Goal: Task Accomplishment & Management: Use online tool/utility

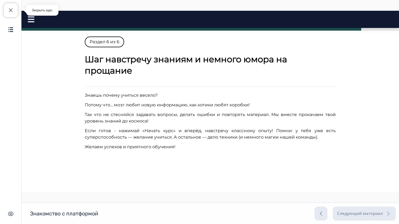
click at [13, 12] on span "button" at bounding box center [11, 10] width 6 height 6
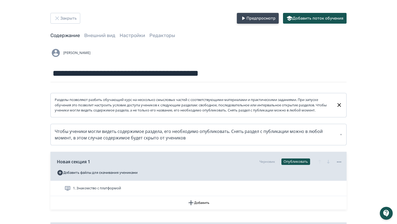
click at [262, 18] on button "Предпросмотр" at bounding box center [258, 18] width 42 height 11
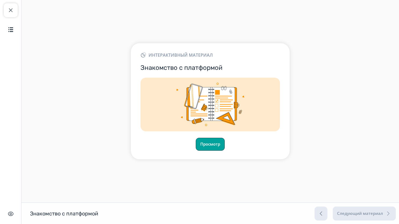
click at [205, 141] on button "Просмотр" at bounding box center [210, 144] width 29 height 13
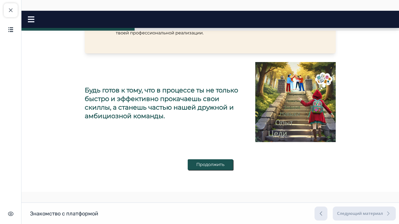
scroll to position [284, 0]
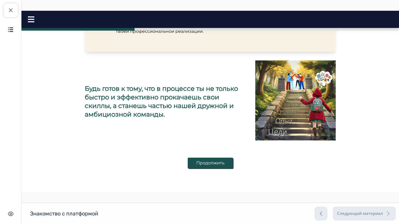
click at [213, 165] on button "Продолжить" at bounding box center [210, 163] width 45 height 11
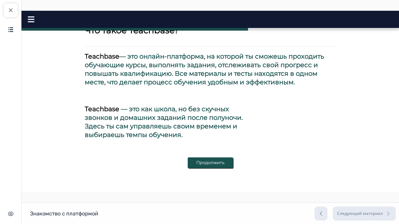
scroll to position [192, 0]
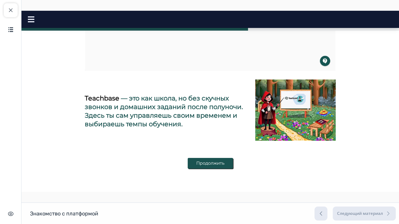
click at [210, 165] on button "Продолжить" at bounding box center [210, 163] width 45 height 11
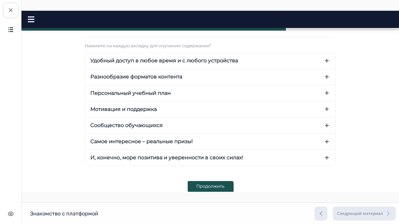
scroll to position [72, 0]
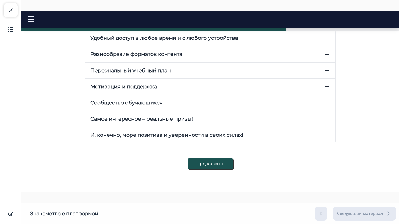
click at [218, 163] on button "Продолжить" at bounding box center [210, 163] width 45 height 11
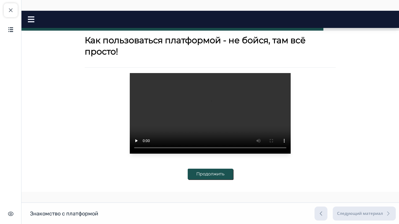
scroll to position [40, 0]
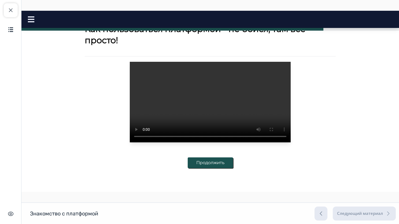
click at [227, 160] on button "Продолжить" at bounding box center [210, 162] width 45 height 11
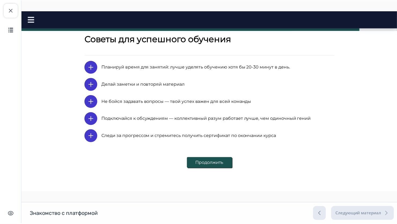
scroll to position [0, 0]
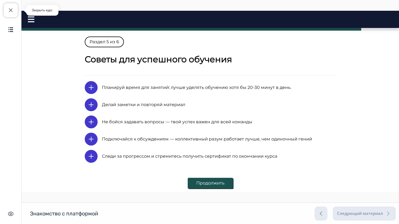
click at [10, 13] on span "button" at bounding box center [11, 10] width 6 height 6
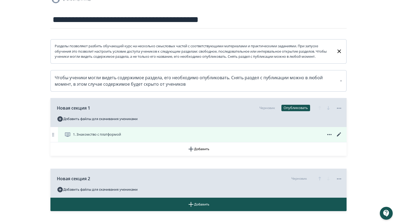
click at [342, 138] on icon at bounding box center [339, 134] width 6 height 6
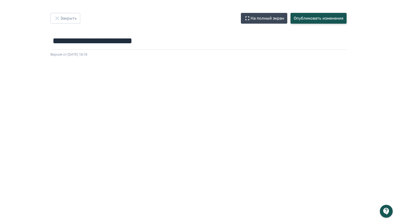
click at [303, 18] on button "Опубликовать изменения" at bounding box center [319, 18] width 56 height 11
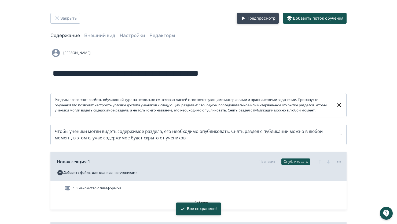
click at [251, 19] on button "Предпросмотр" at bounding box center [258, 18] width 42 height 11
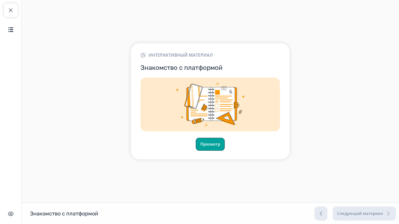
click at [214, 141] on button "Просмотр" at bounding box center [210, 144] width 29 height 13
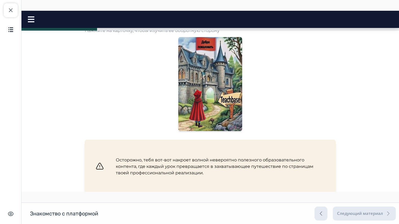
scroll to position [134, 0]
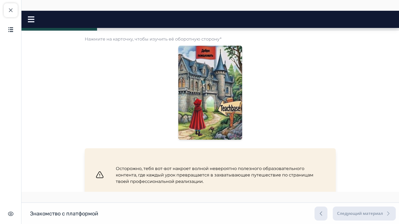
click at [195, 118] on img at bounding box center [211, 93] width 64 height 100
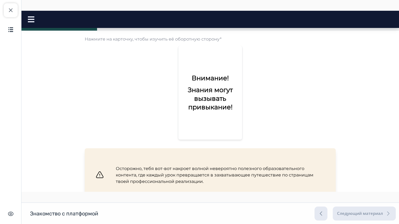
click at [199, 120] on div "Внимание! Знания могут вызывать привыкание!" at bounding box center [211, 93] width 64 height 94
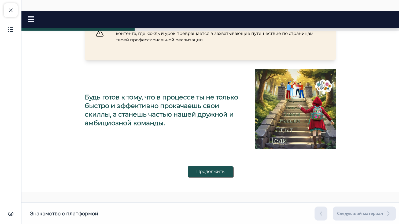
scroll to position [284, 0]
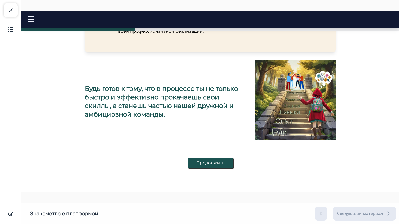
click at [200, 162] on button "Продолжить" at bounding box center [210, 163] width 45 height 11
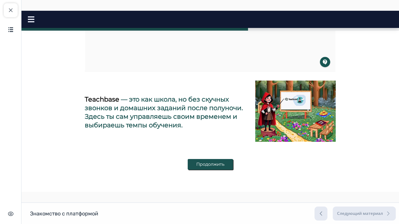
scroll to position [192, 0]
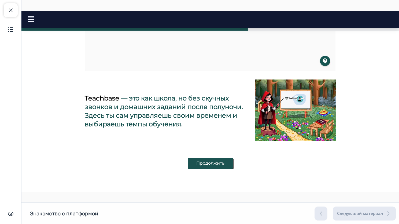
click at [217, 160] on button "Продолжить" at bounding box center [210, 163] width 45 height 11
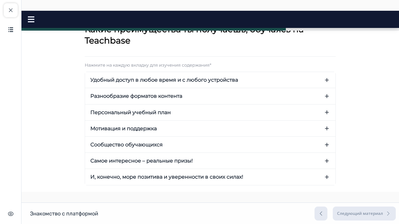
scroll to position [72, 0]
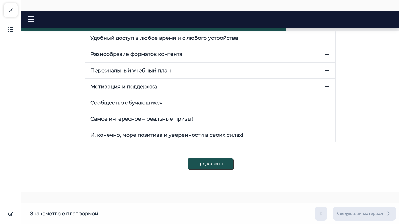
click at [205, 161] on button "Продолжить" at bounding box center [210, 163] width 45 height 11
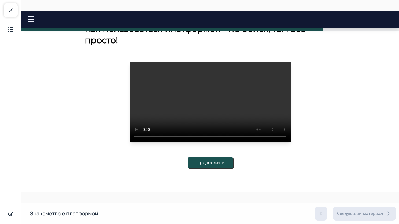
click at [210, 163] on button "Продолжить" at bounding box center [210, 162] width 45 height 11
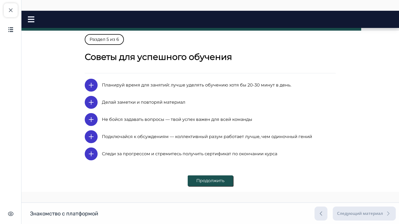
scroll to position [20, 0]
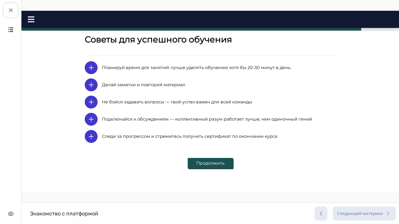
click at [209, 165] on button "Продолжить" at bounding box center [210, 163] width 45 height 11
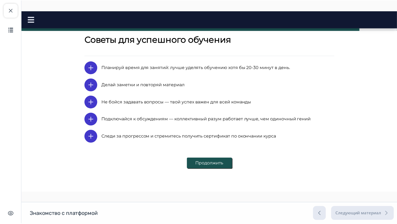
scroll to position [0, 0]
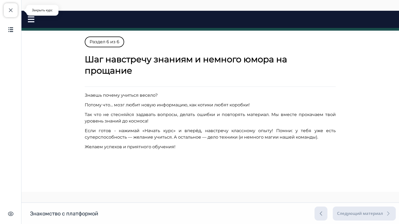
click at [14, 13] on button "Закрыть курс" at bounding box center [11, 10] width 14 height 14
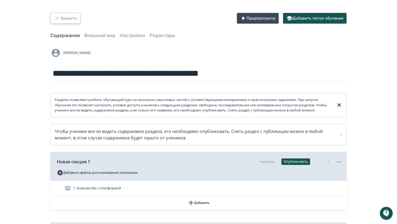
click at [59, 19] on icon "button" at bounding box center [57, 18] width 6 height 6
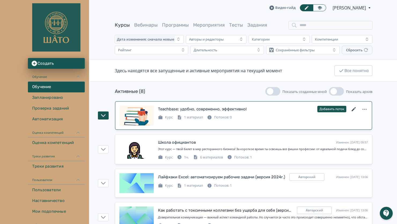
click at [354, 109] on icon at bounding box center [354, 109] width 6 height 6
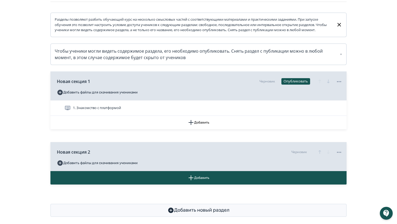
scroll to position [81, 0]
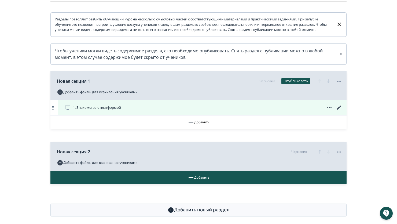
click at [340, 111] on icon at bounding box center [339, 107] width 6 height 6
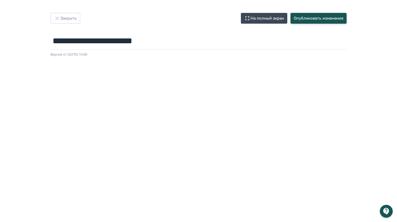
click at [306, 17] on button "Опубликовать изменения" at bounding box center [319, 18] width 56 height 11
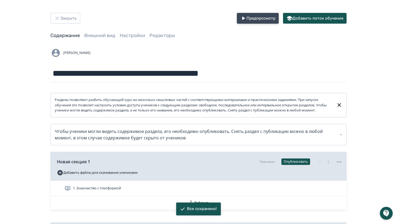
click at [255, 16] on button "Предпросмотр" at bounding box center [258, 18] width 42 height 11
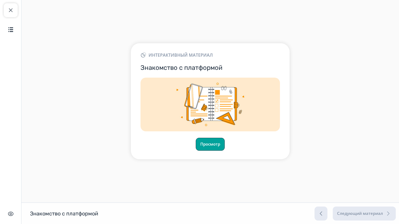
click at [219, 146] on button "Просмотр" at bounding box center [210, 144] width 29 height 13
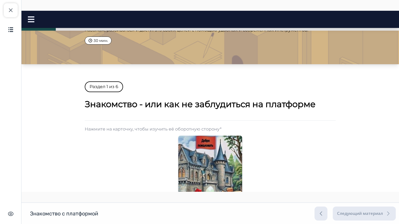
scroll to position [81, 0]
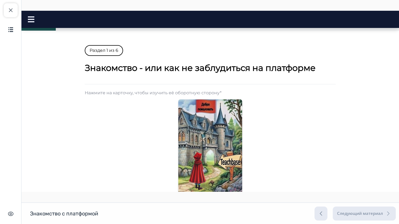
click at [212, 163] on img at bounding box center [211, 146] width 64 height 100
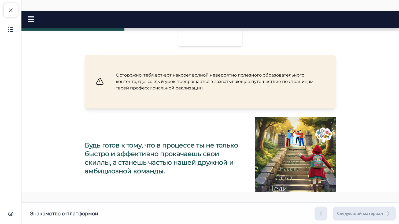
scroll to position [242, 0]
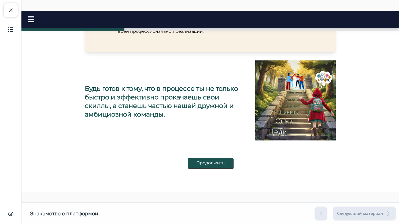
click at [196, 163] on button "Продолжить" at bounding box center [210, 163] width 45 height 11
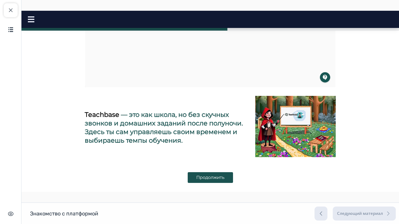
scroll to position [188, 0]
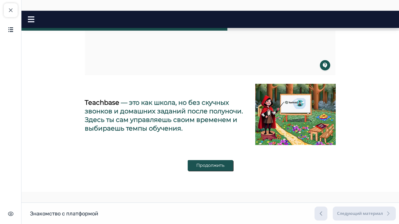
click at [195, 166] on button "Продолжить" at bounding box center [210, 165] width 45 height 11
click at [220, 171] on button "Продолжить" at bounding box center [210, 167] width 45 height 11
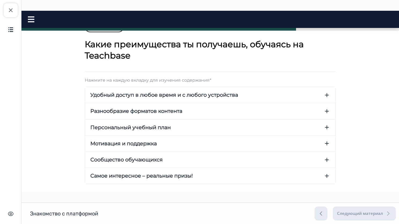
scroll to position [0, 0]
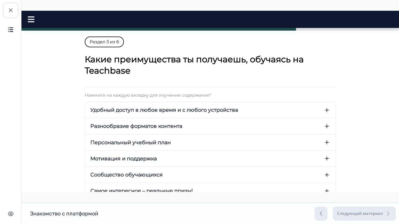
click at [325, 111] on icon "button" at bounding box center [327, 110] width 6 height 6
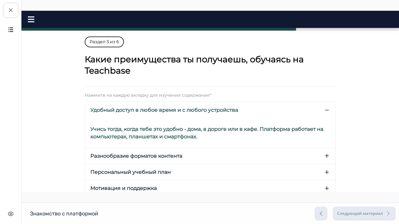
click at [325, 111] on icon "button" at bounding box center [327, 110] width 6 height 6
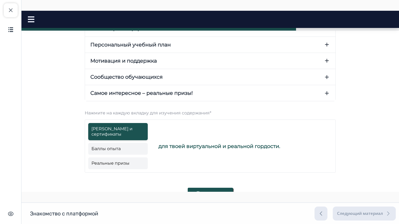
scroll to position [107, 0]
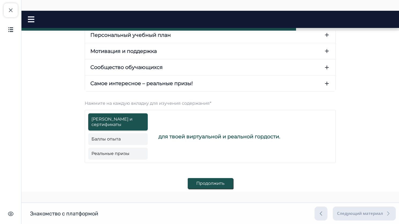
click at [321, 84] on button "Самое интересное – реальные призы!" at bounding box center [210, 83] width 251 height 16
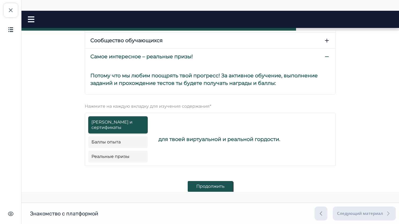
scroll to position [125, 0]
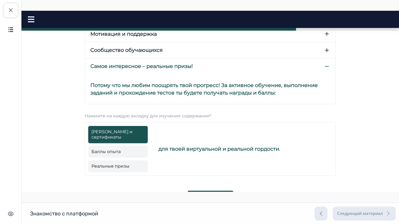
click at [327, 64] on icon "button" at bounding box center [327, 66] width 6 height 6
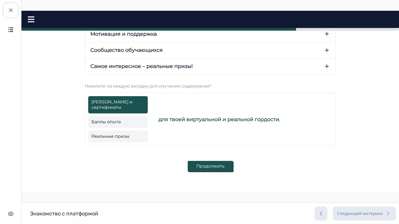
scroll to position [122, 0]
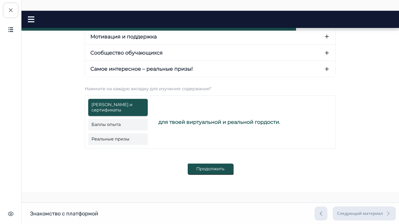
click at [105, 119] on link "Баллы опыта" at bounding box center [118, 125] width 60 height 12
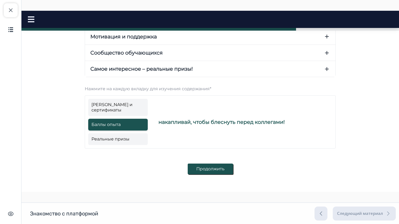
click at [115, 133] on link "Реальные призы" at bounding box center [118, 139] width 60 height 12
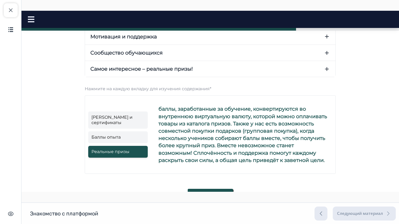
click at [132, 117] on link "[PERSON_NAME] и сертификаты" at bounding box center [118, 119] width 60 height 17
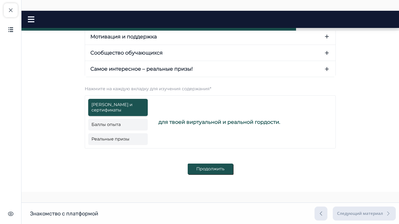
click at [53, 113] on body "Добро пожаловать на Teachbase! Close panel" at bounding box center [210, 48] width 378 height 266
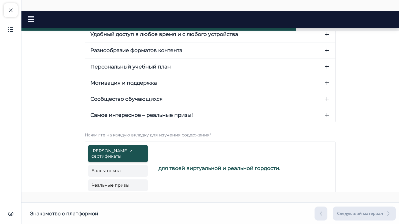
scroll to position [81, 0]
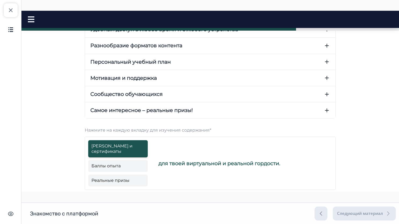
click at [57, 144] on body "Добро пожаловать на Teachbase! Close panel" at bounding box center [210, 89] width 378 height 266
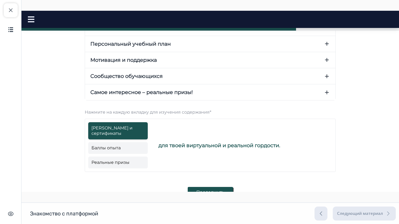
scroll to position [122, 0]
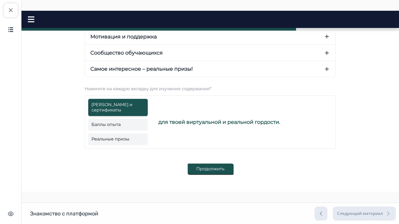
click at [228, 164] on button "Продолжить" at bounding box center [210, 168] width 45 height 11
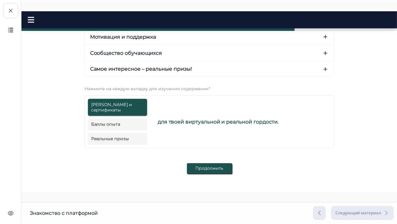
scroll to position [0, 0]
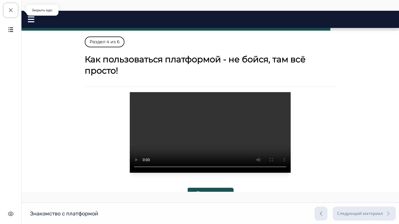
click at [13, 13] on button "Закрыть курс" at bounding box center [11, 10] width 14 height 14
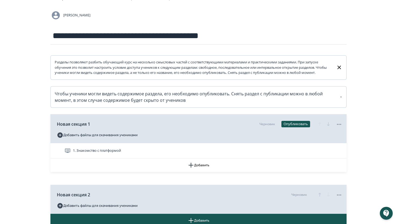
scroll to position [81, 0]
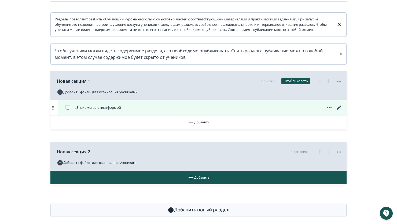
click at [340, 111] on icon at bounding box center [339, 107] width 6 height 6
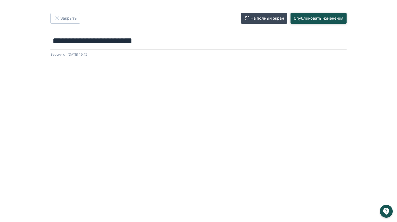
click at [312, 18] on button "Опубликовать изменения" at bounding box center [319, 18] width 56 height 11
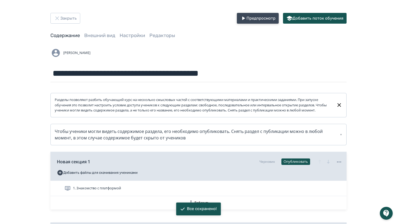
click at [270, 16] on button "Предпросмотр" at bounding box center [258, 18] width 42 height 11
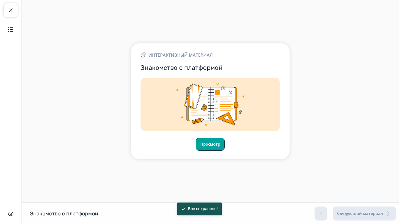
click at [213, 141] on button "Просмотр" at bounding box center [210, 144] width 29 height 13
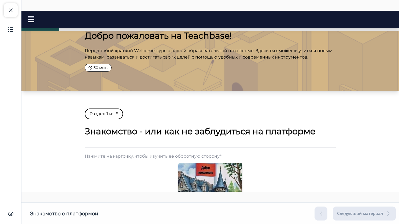
scroll to position [27, 0]
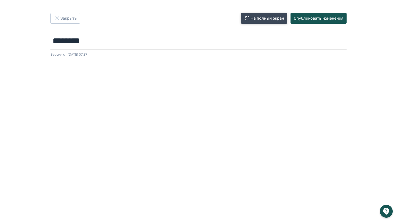
click at [274, 22] on button "На полный экран" at bounding box center [264, 18] width 46 height 11
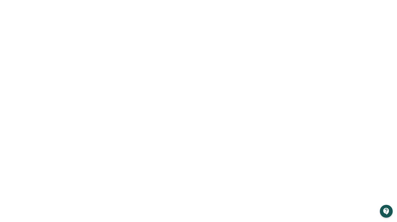
scroll to position [87, 0]
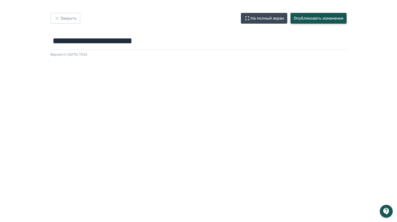
click at [311, 21] on button "Опубликовать изменения" at bounding box center [319, 18] width 56 height 11
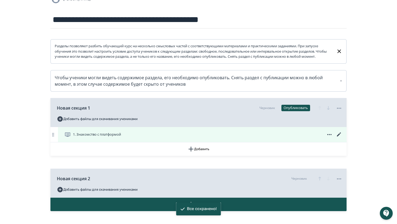
click at [338, 138] on icon at bounding box center [339, 134] width 6 height 6
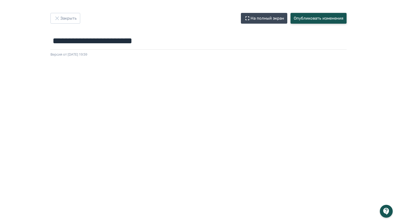
click at [332, 16] on button "Опубликовать изменения" at bounding box center [319, 18] width 56 height 11
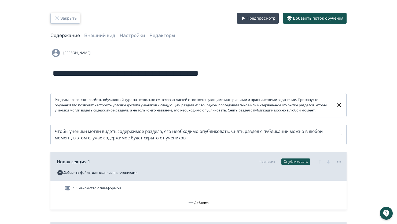
click at [57, 18] on icon "button" at bounding box center [56, 17] width 3 height 3
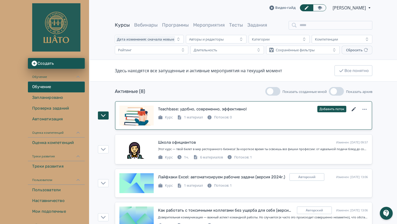
click at [356, 109] on icon at bounding box center [354, 109] width 6 height 6
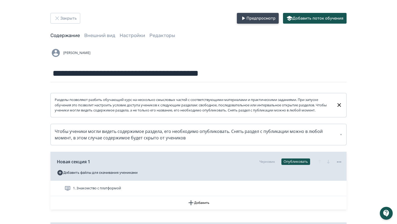
click at [271, 17] on button "Предпросмотр" at bounding box center [258, 18] width 42 height 11
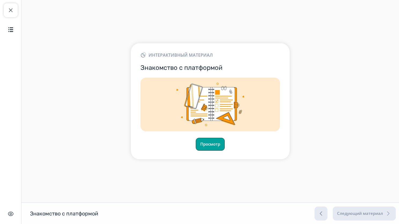
click at [212, 139] on button "Просмотр" at bounding box center [210, 144] width 29 height 13
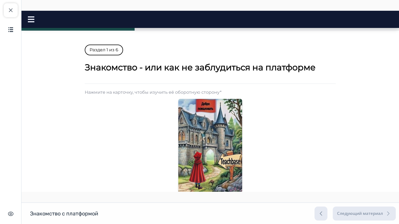
scroll to position [81, 0]
click at [214, 157] on img at bounding box center [211, 146] width 64 height 100
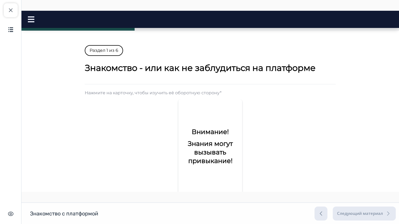
click at [197, 158] on h2 "Знания могут вызывать привыкание!" at bounding box center [210, 152] width 55 height 26
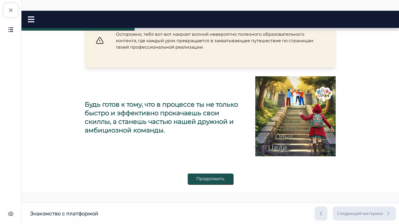
scroll to position [284, 0]
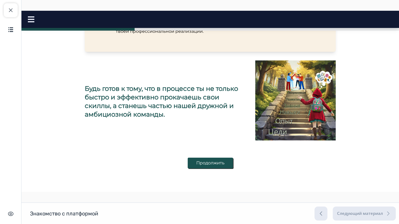
click at [210, 161] on button "Продолжить" at bounding box center [210, 163] width 45 height 11
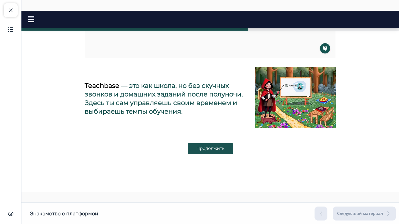
scroll to position [214, 0]
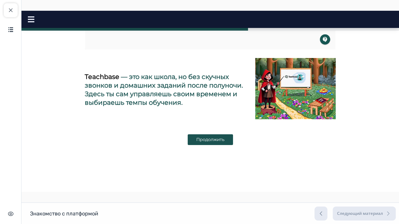
click at [213, 141] on button "Продолжить" at bounding box center [210, 139] width 45 height 11
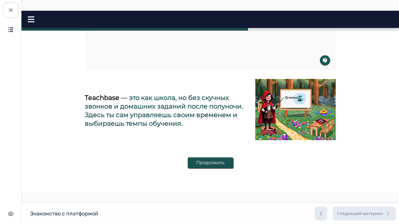
scroll to position [192, 0]
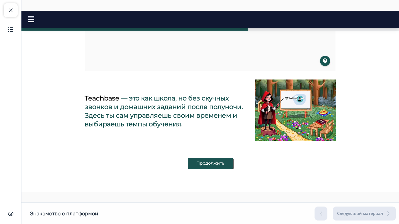
click at [204, 164] on button "Продолжить" at bounding box center [210, 163] width 45 height 11
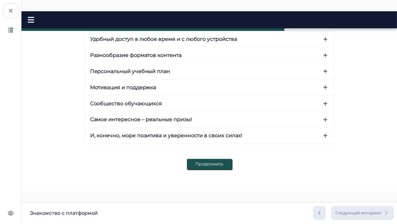
scroll to position [72, 0]
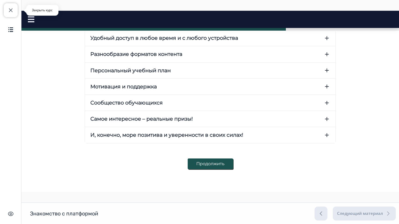
click at [11, 10] on span "button" at bounding box center [11, 10] width 6 height 6
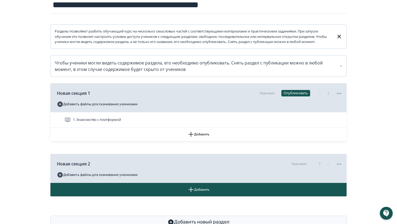
scroll to position [91, 0]
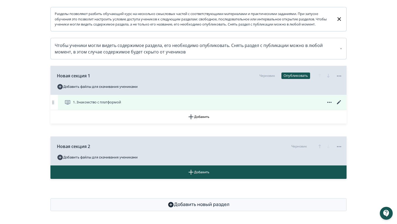
click at [337, 103] on icon at bounding box center [339, 102] width 6 height 6
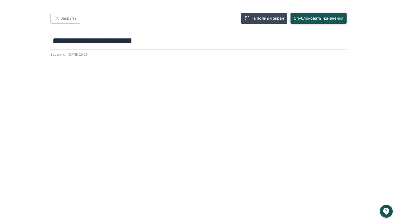
click at [304, 17] on button "Опубликовать изменения" at bounding box center [319, 18] width 56 height 11
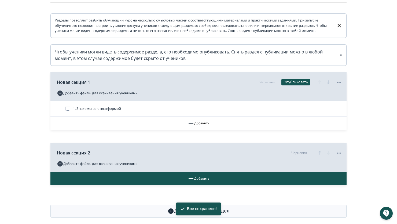
scroll to position [91, 0]
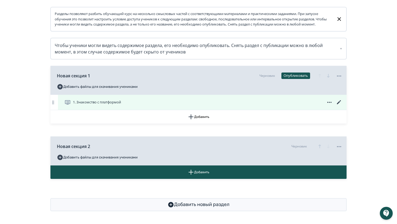
click at [339, 104] on icon at bounding box center [339, 102] width 6 height 6
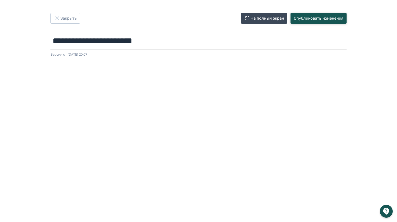
click at [311, 18] on button "Опубликовать изменения" at bounding box center [319, 18] width 56 height 11
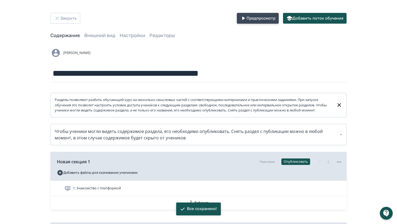
click at [270, 18] on button "Предпросмотр" at bounding box center [258, 18] width 42 height 11
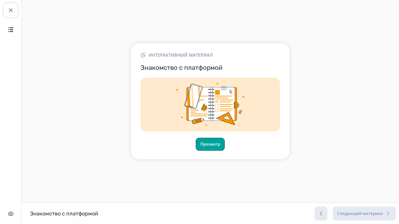
click at [205, 144] on button "Просмотр" at bounding box center [210, 144] width 29 height 13
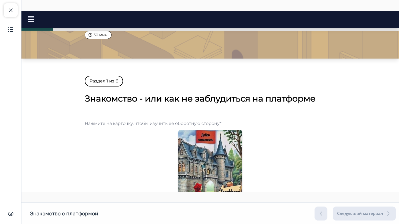
scroll to position [81, 0]
